Goal: Information Seeking & Learning: Find specific fact

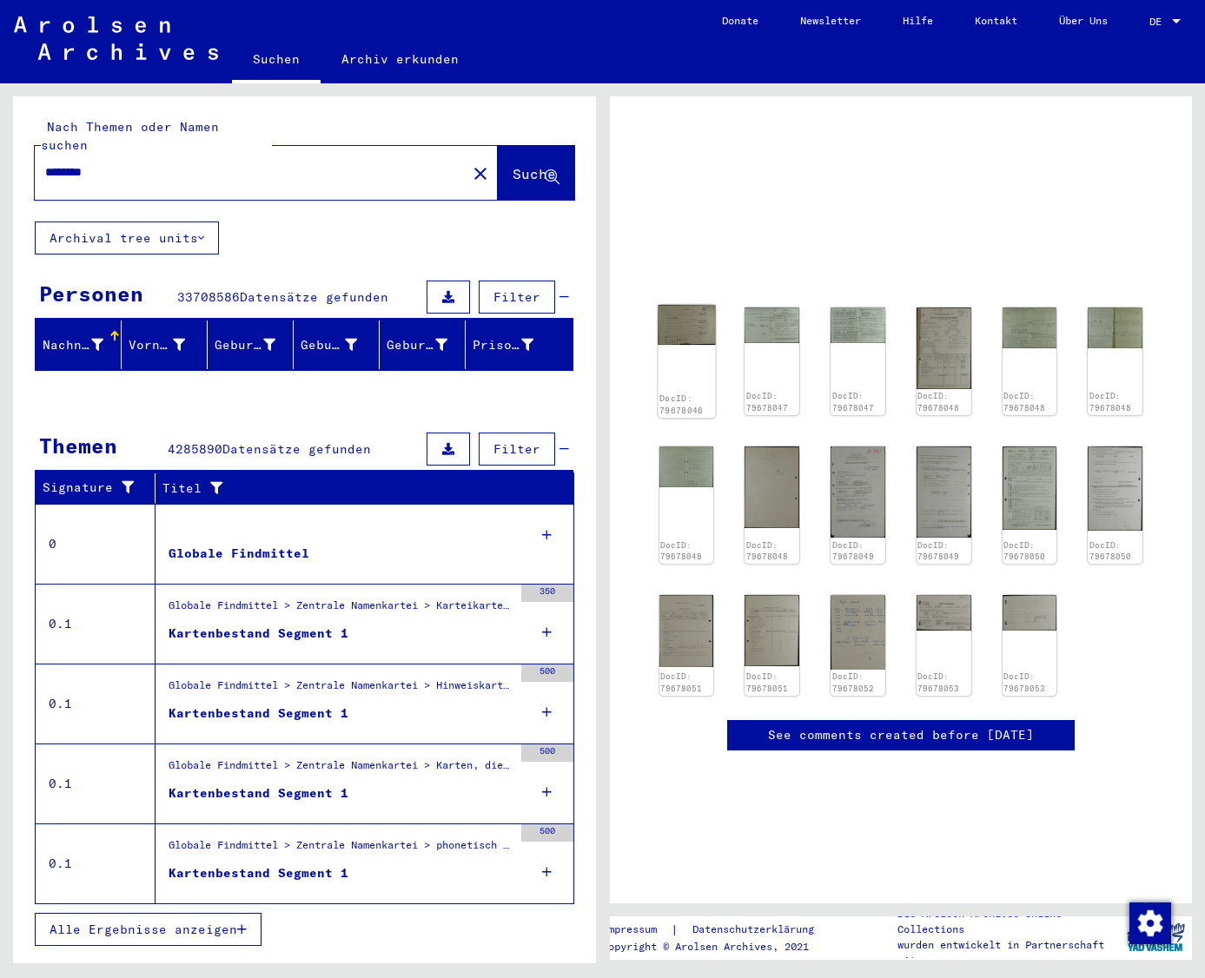
click at [687, 335] on img at bounding box center [686, 325] width 57 height 40
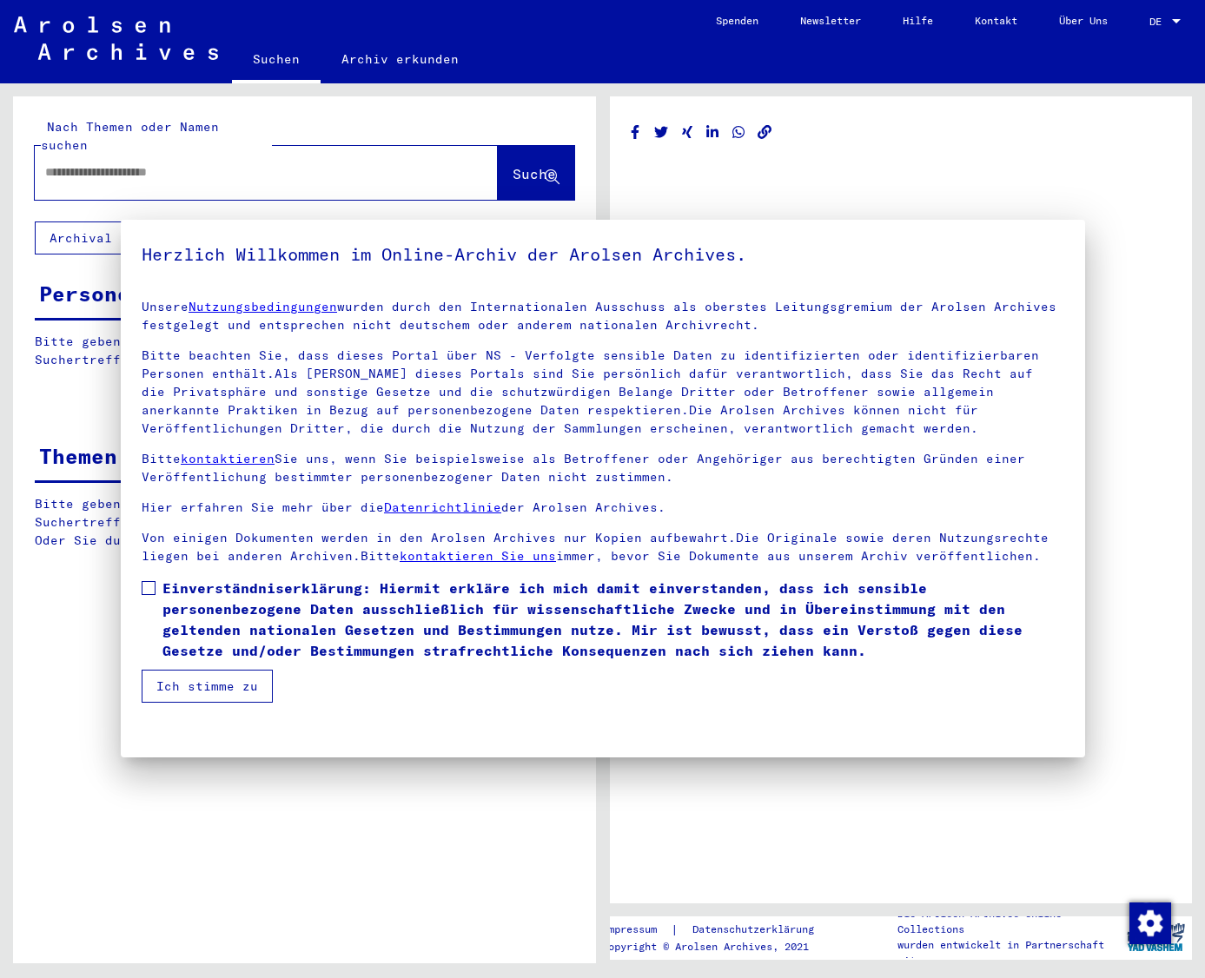
type input "********"
click at [687, 335] on div "Unsere Nutzungsbedingungen wurden durch den Internationalen Ausschuss als obers…" at bounding box center [603, 432] width 923 height 268
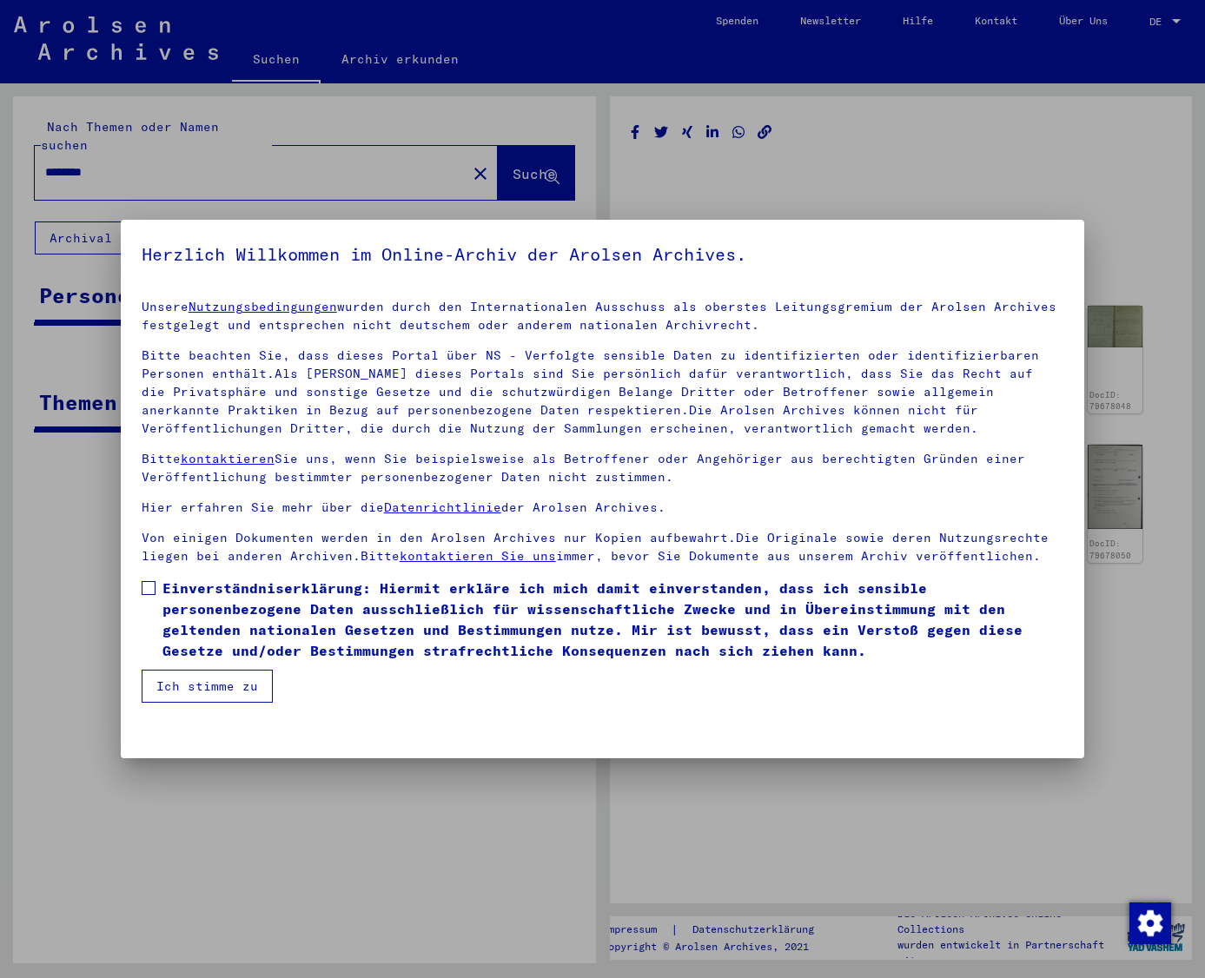
click at [687, 335] on div "Unsere Nutzungsbedingungen wurden durch den Internationalen Ausschuss als obers…" at bounding box center [603, 432] width 923 height 268
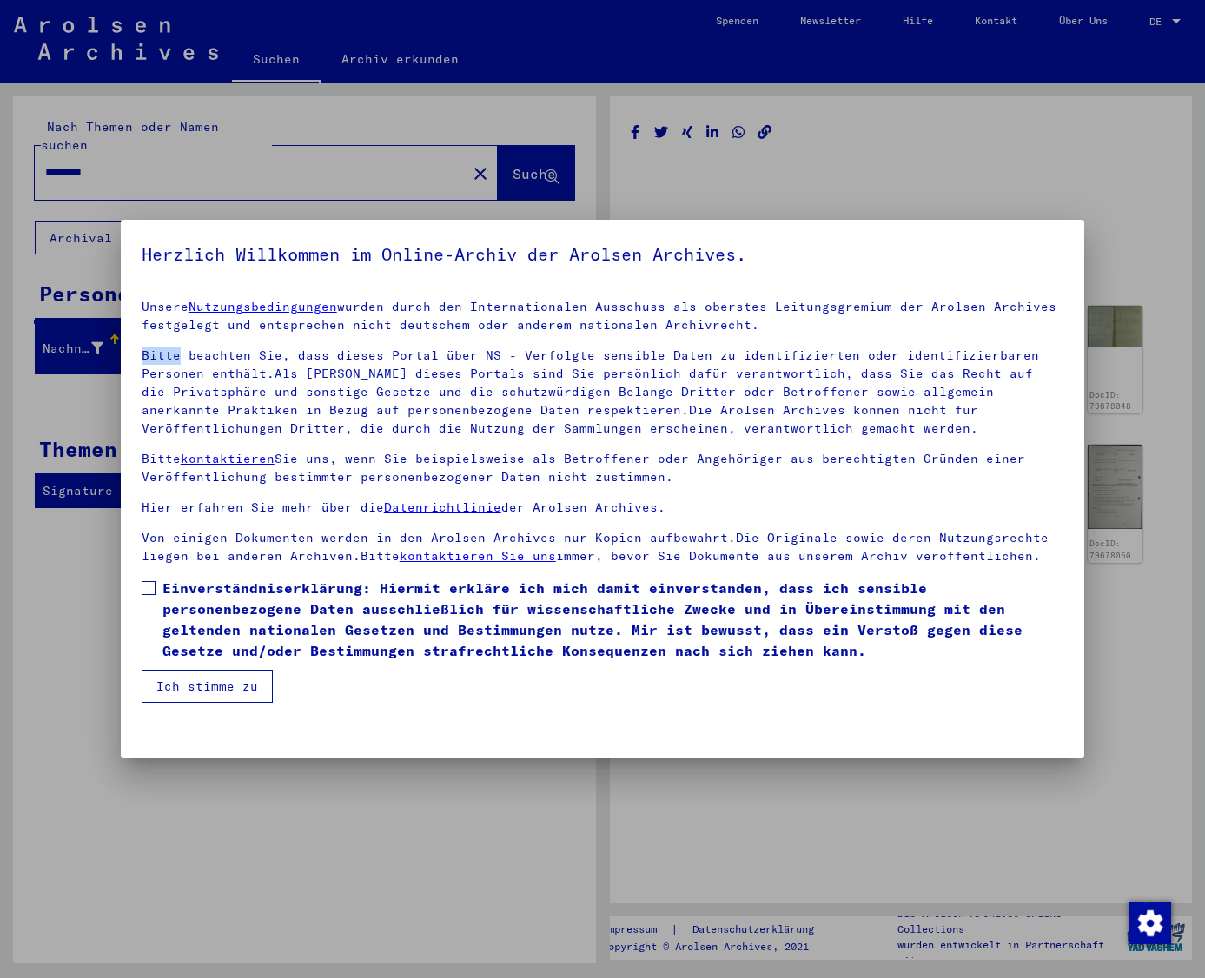
click at [149, 588] on span at bounding box center [149, 588] width 14 height 14
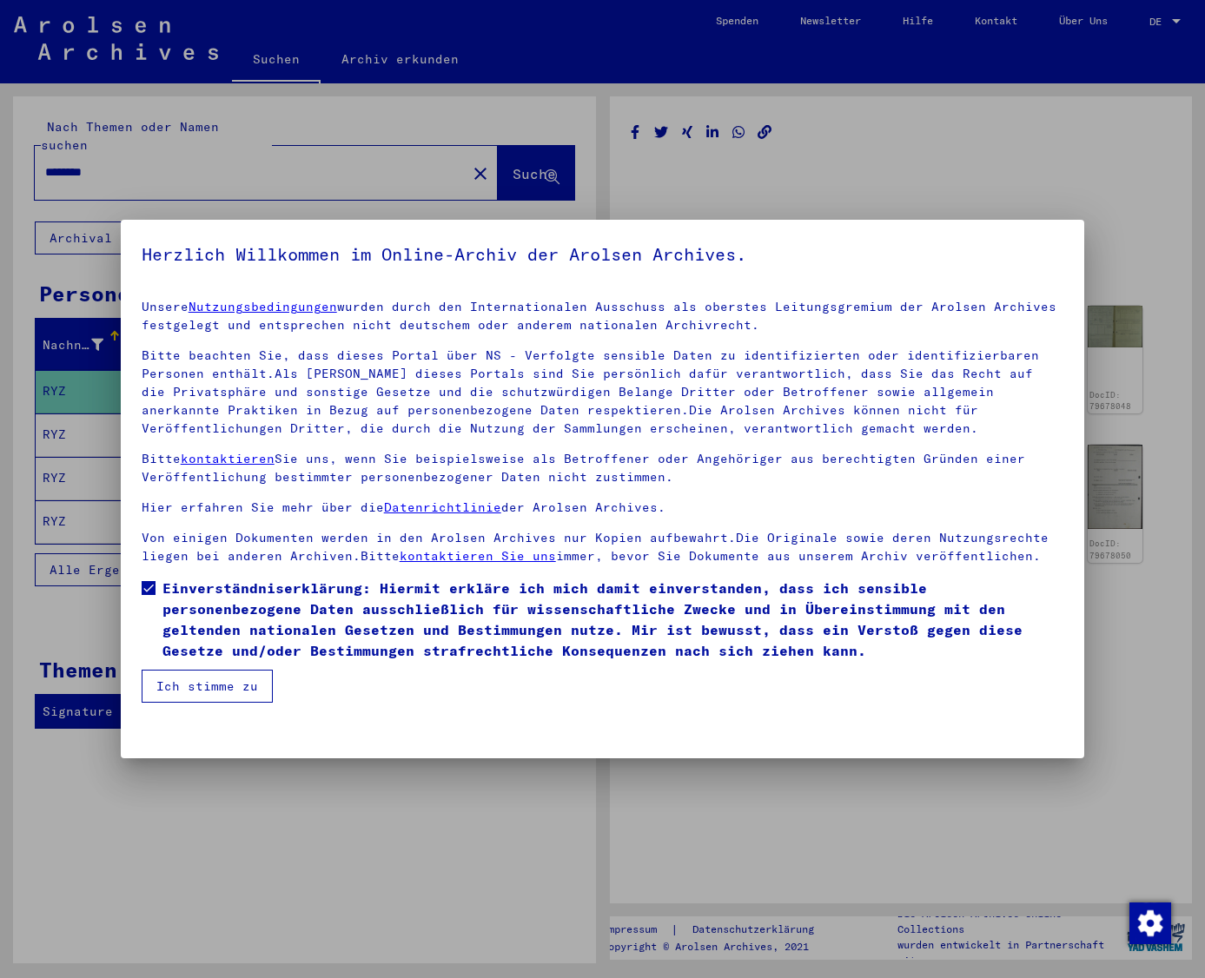
click at [202, 676] on button "Ich stimme zu" at bounding box center [207, 686] width 131 height 33
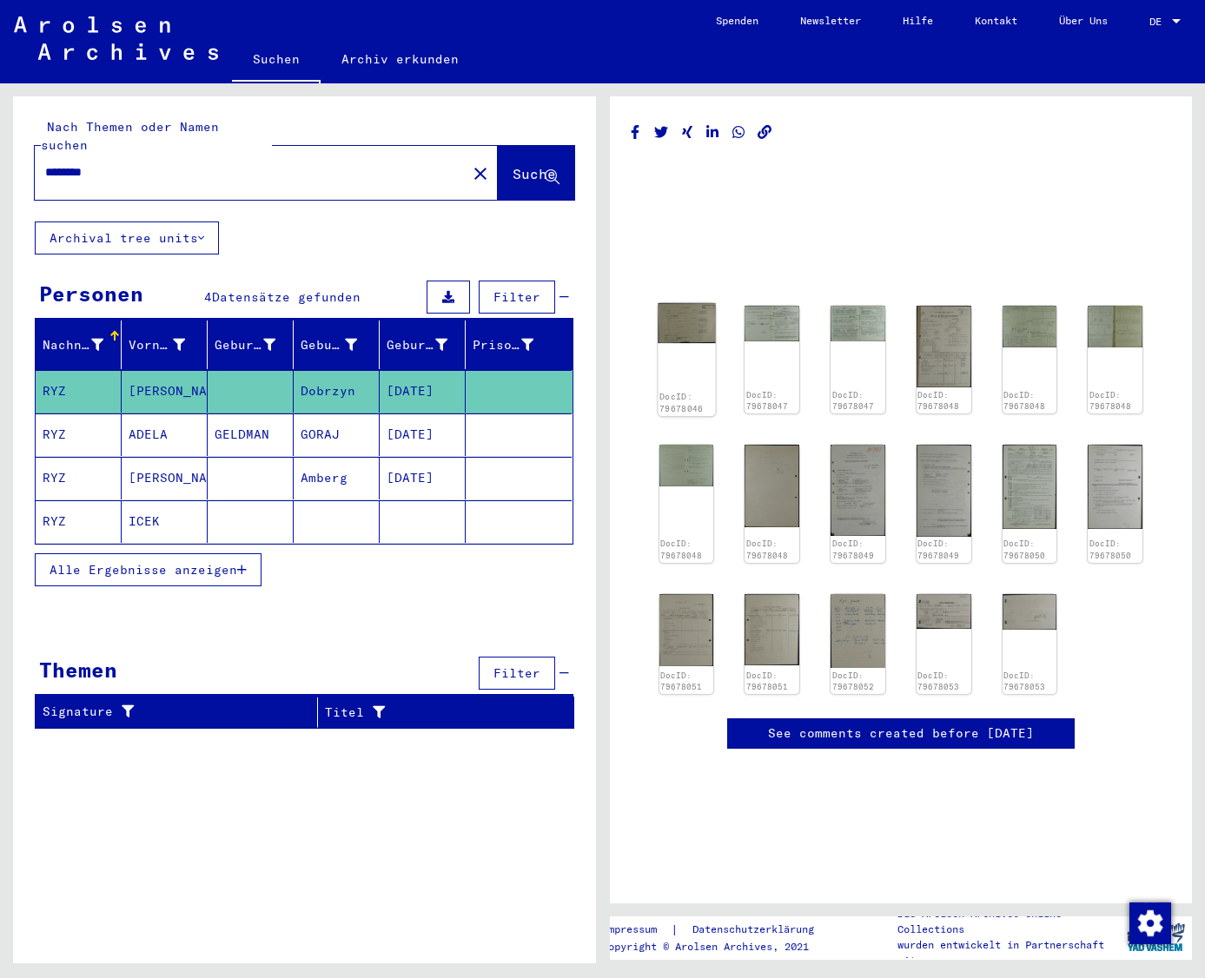
click at [684, 348] on div "DocID: 79678046" at bounding box center [686, 359] width 57 height 113
click at [688, 330] on img at bounding box center [686, 323] width 57 height 40
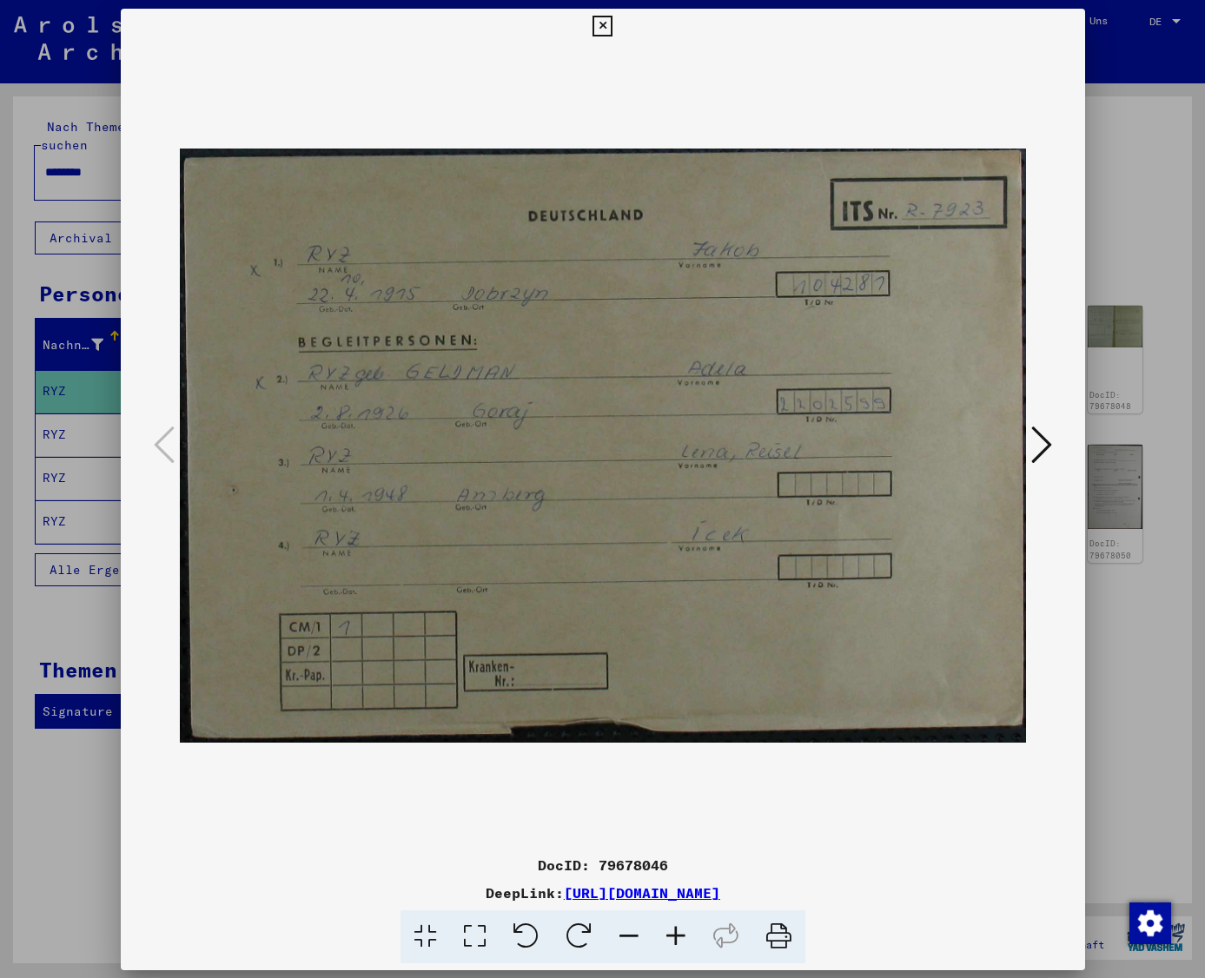
click at [688, 330] on img at bounding box center [603, 445] width 846 height 805
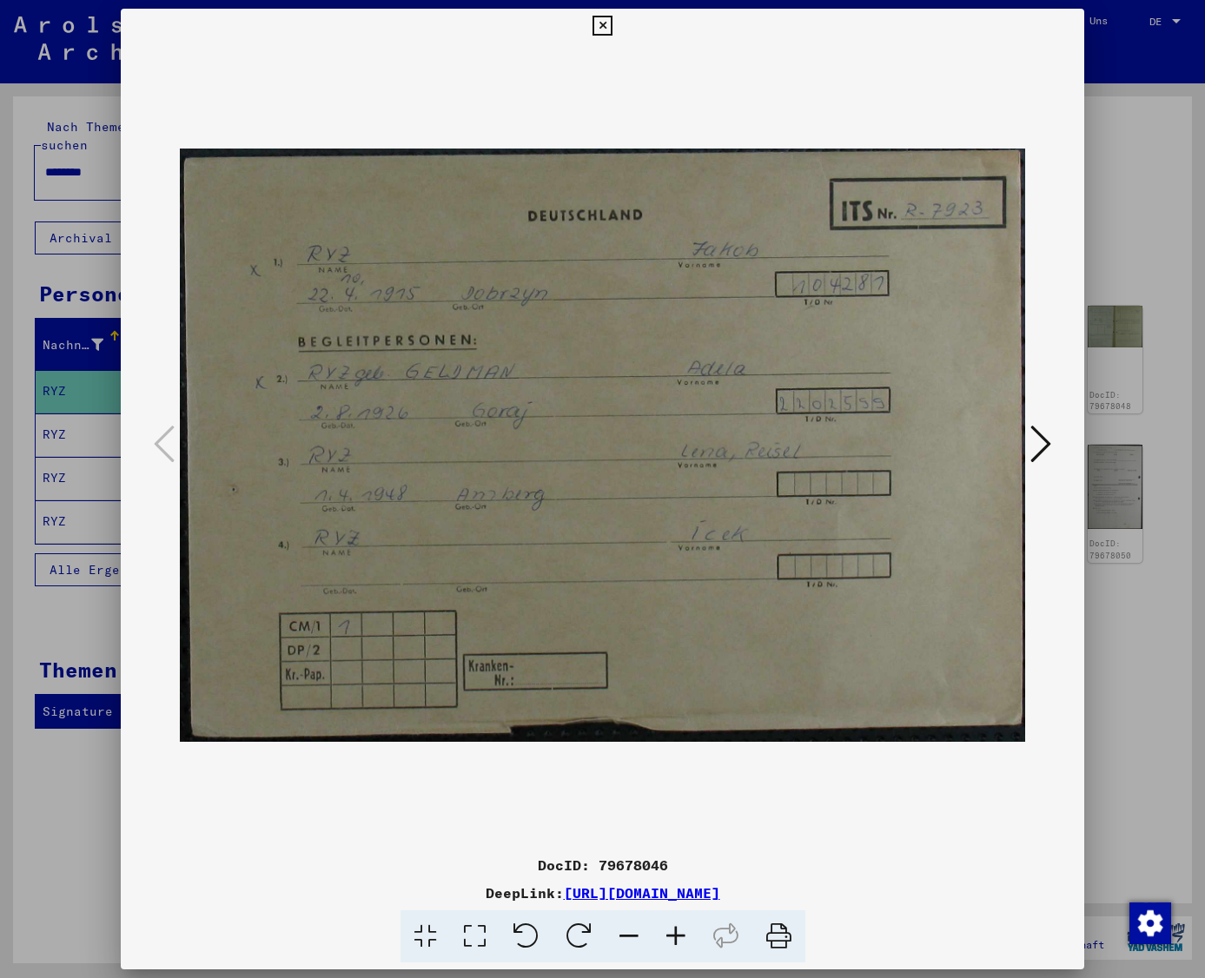
click at [1046, 446] on icon at bounding box center [1040, 444] width 21 height 42
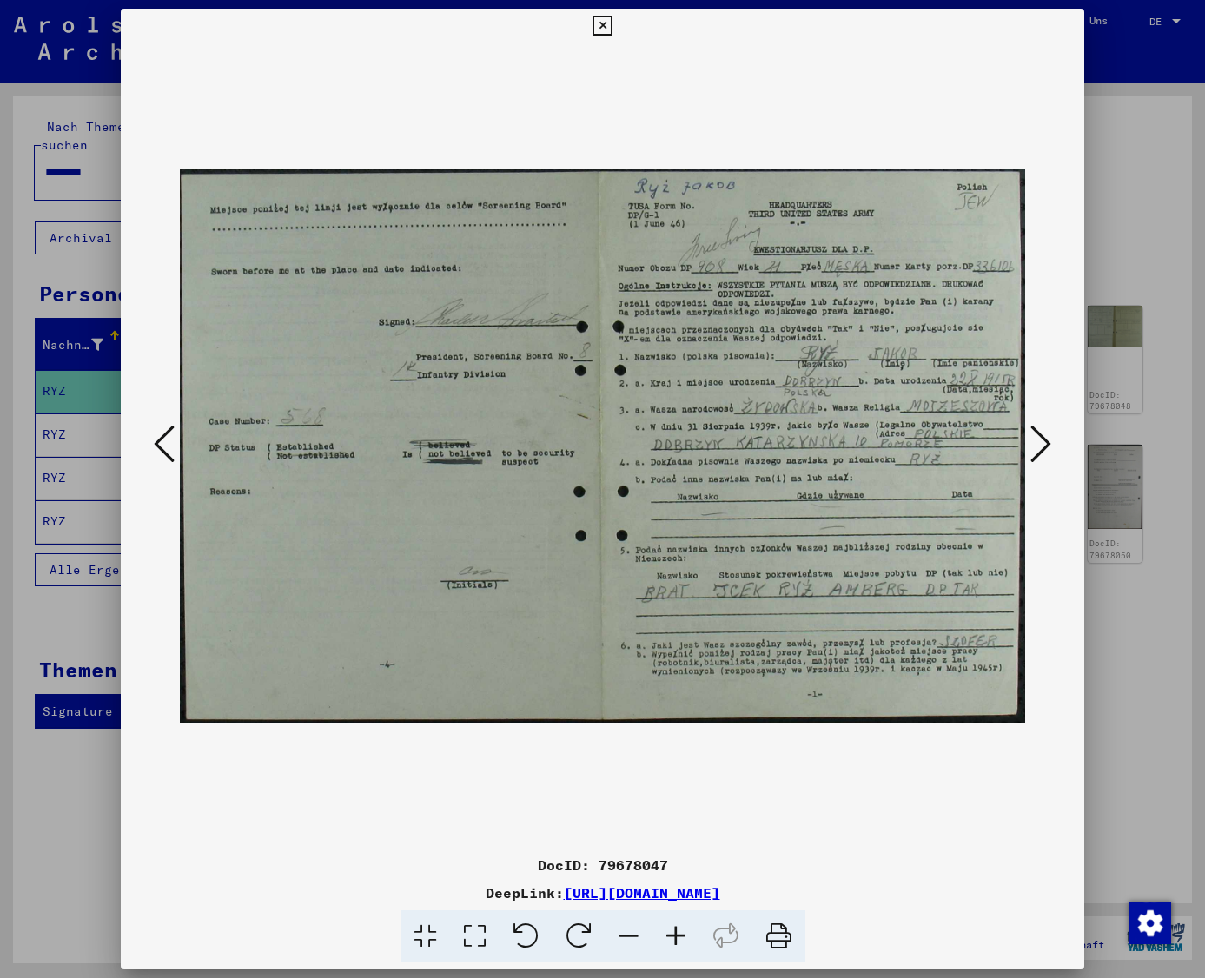
click at [1046, 446] on icon at bounding box center [1040, 444] width 21 height 42
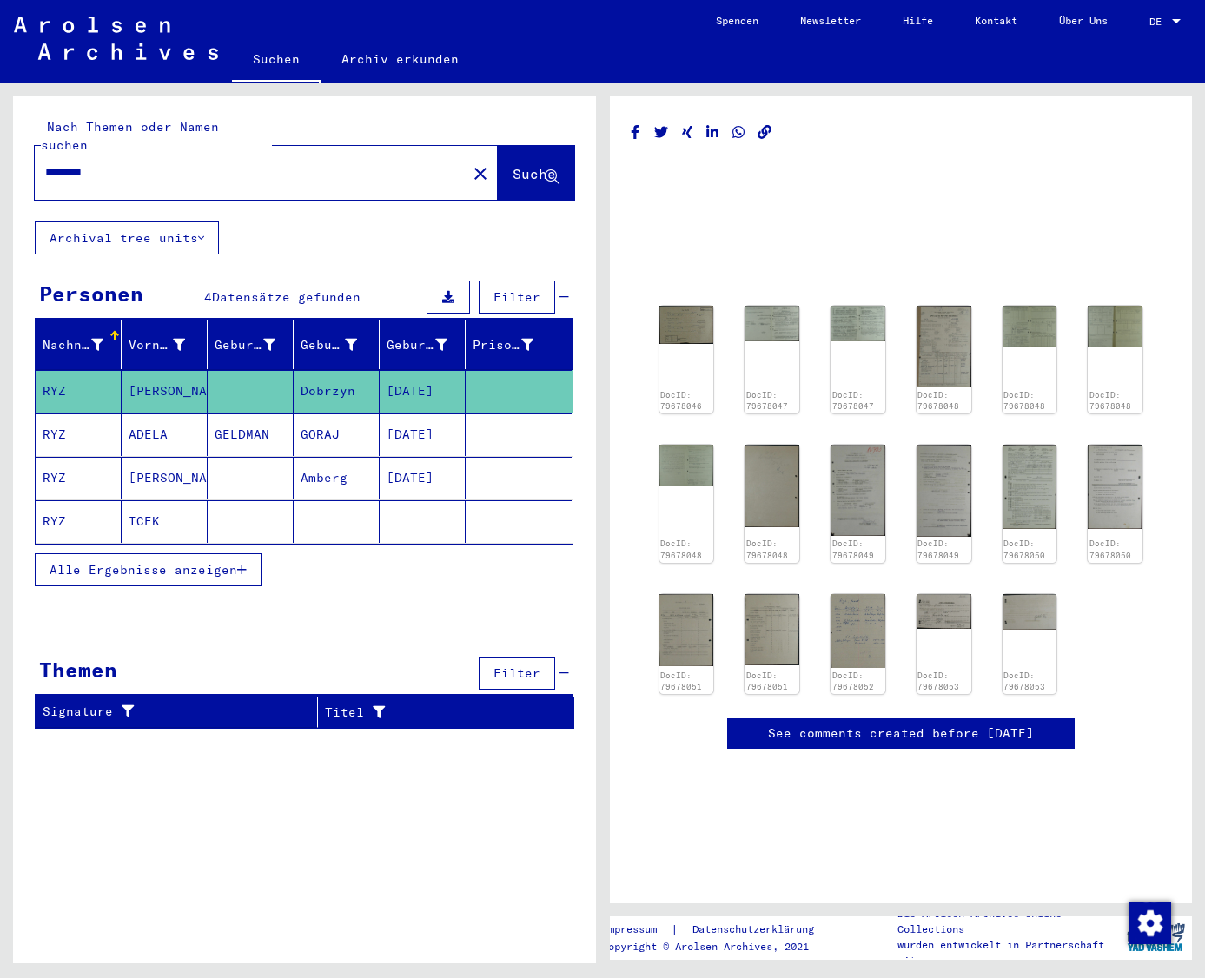
click at [384, 572] on div "Alle Ergebnisse anzeigen" at bounding box center [304, 570] width 539 height 50
